Goal: Information Seeking & Learning: Learn about a topic

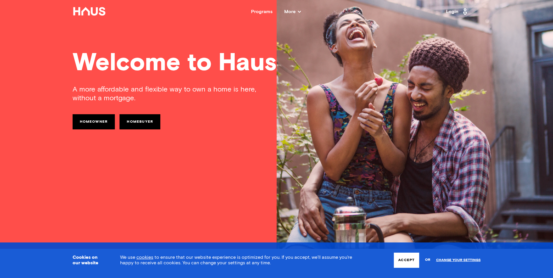
scroll to position [58, 0]
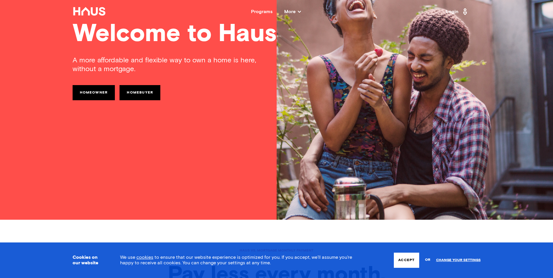
click at [263, 11] on div "Programs" at bounding box center [262, 11] width 22 height 5
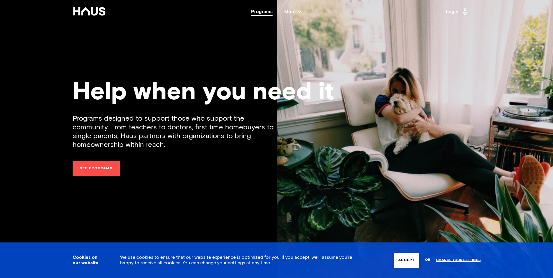
click at [294, 11] on span "More" at bounding box center [292, 11] width 17 height 5
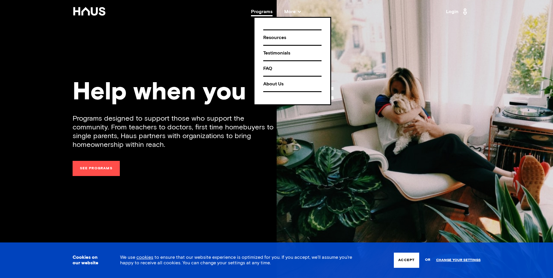
click at [221, 23] on div "Help when you need it Programs designed to support those who support the commun…" at bounding box center [276, 139] width 467 height 278
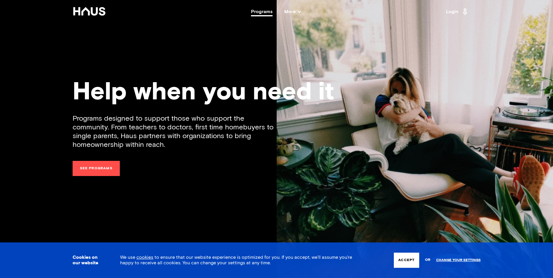
click at [290, 11] on span "More" at bounding box center [292, 11] width 17 height 5
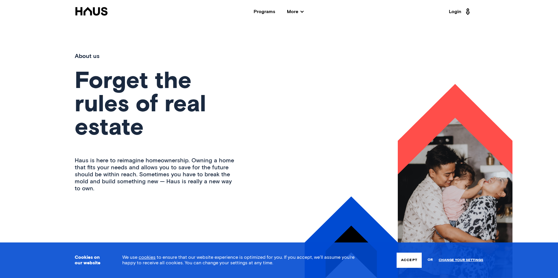
click at [297, 11] on span "More" at bounding box center [295, 11] width 17 height 5
